Goal: Check status: Check status

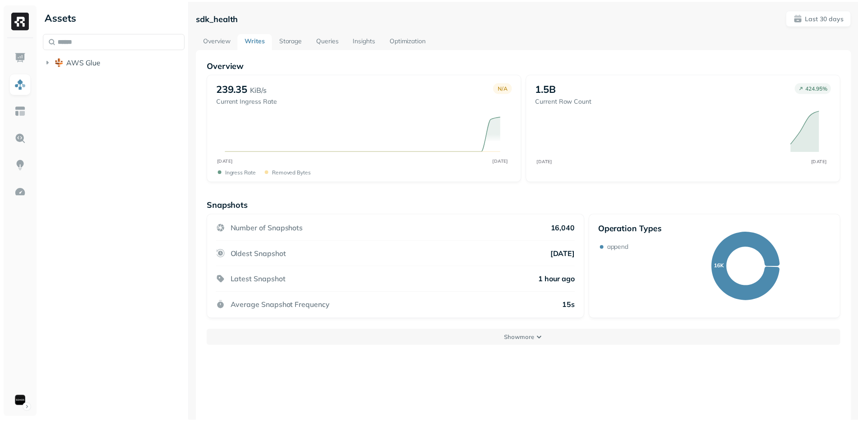
scroll to position [49, 0]
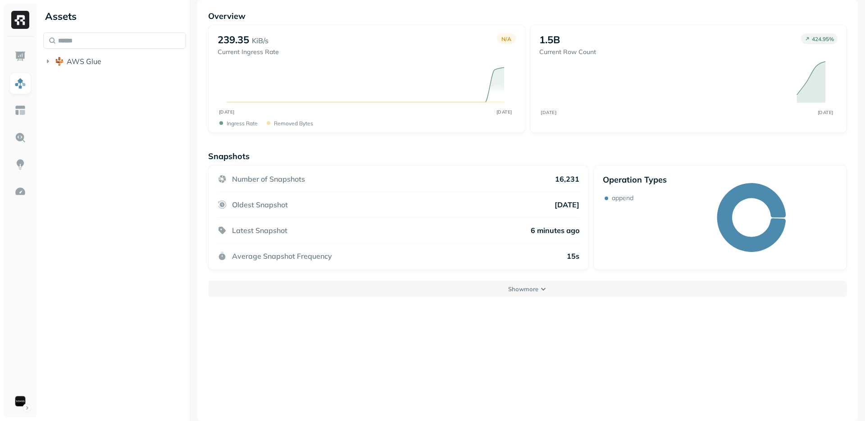
click at [323, 348] on div "Overview 239.35 KiB/s Current Ingress Rate N/A AUG [DATE] Ingress Rate Removed …" at bounding box center [527, 210] width 660 height 421
click at [487, 343] on div "Overview 223.03 KiB/s Current Ingress Rate N/A AUG [DATE] Ingress Rate Removed …" at bounding box center [527, 210] width 660 height 421
click at [20, 27] on img at bounding box center [20, 20] width 18 height 18
click at [20, 50] on img at bounding box center [20, 56] width 12 height 12
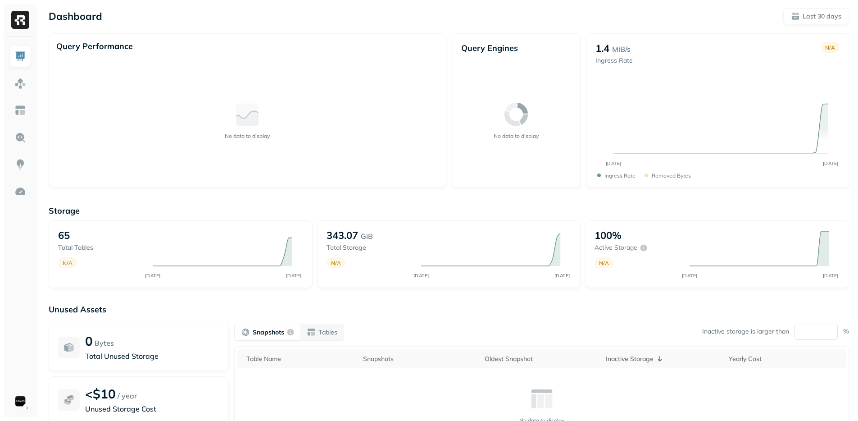
click at [444, 296] on div "Storage 65 Total tables N/A AUG [DATE] 343.07 GiB Total storage N/A AUG [DATE] …" at bounding box center [449, 344] width 801 height 297
click at [542, 237] on icon "AUG [DATE]" at bounding box center [491, 254] width 159 height 50
click at [521, 208] on p "Storage" at bounding box center [449, 210] width 801 height 10
click at [529, 340] on div "Snapshots Tables Inactive storage is larger than ** %" at bounding box center [541, 331] width 615 height 17
